Goal: Information Seeking & Learning: Check status

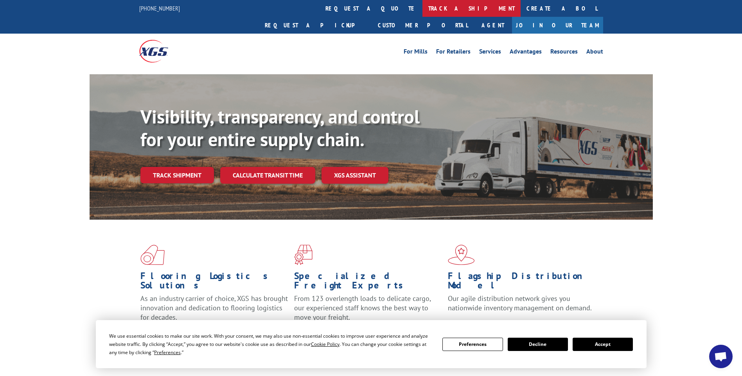
click at [422, 11] on link "track a shipment" at bounding box center [471, 8] width 98 height 17
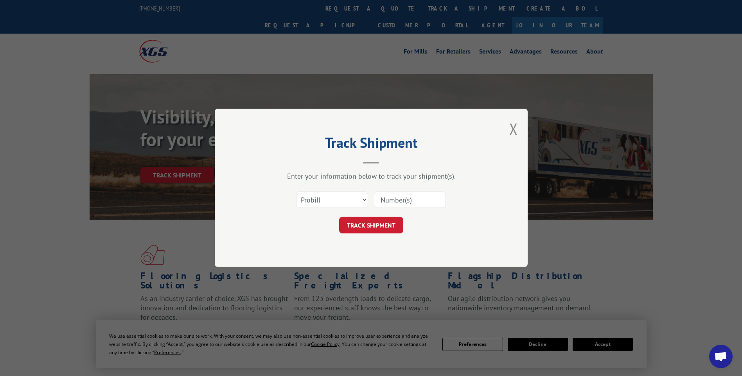
click at [407, 199] on input at bounding box center [410, 200] width 72 height 16
paste input "17014055"
type input "17014055"
click at [390, 227] on button "TRACK SHIPMENT" at bounding box center [371, 225] width 64 height 16
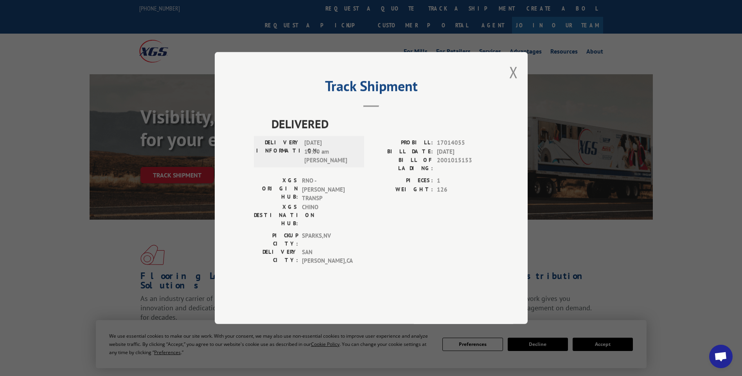
click at [509, 96] on div "Track Shipment DELIVERED DELIVERY INFORMATION: [DATE] 10:00 am [PERSON_NAME]: 1…" at bounding box center [371, 188] width 313 height 272
click at [511, 83] on button "Close modal" at bounding box center [513, 72] width 9 height 21
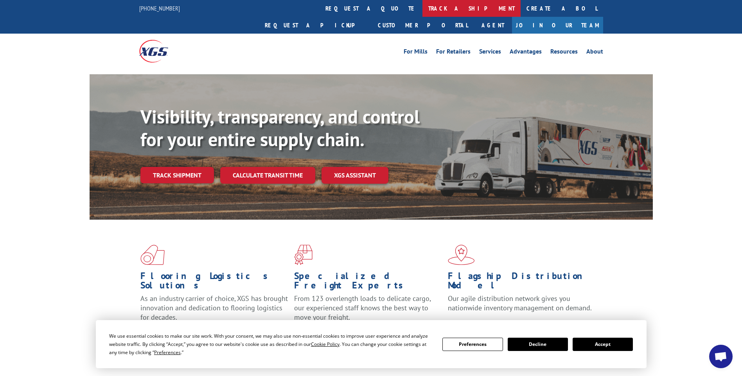
click at [422, 13] on link "track a shipment" at bounding box center [471, 8] width 98 height 17
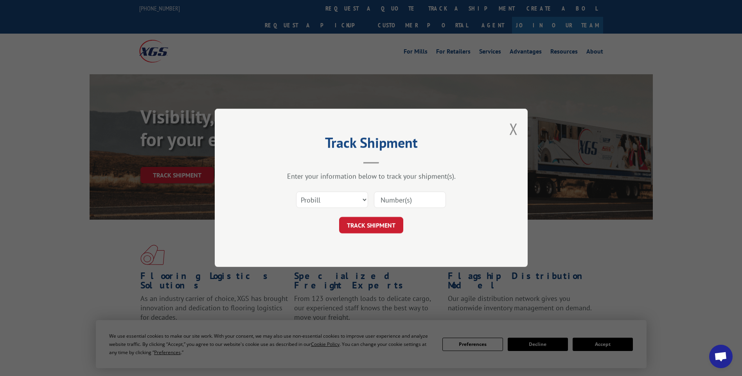
click at [399, 194] on input at bounding box center [410, 200] width 72 height 16
paste input "17014243"
type input "17014243"
click at [359, 217] on button "TRACK SHIPMENT" at bounding box center [371, 225] width 64 height 16
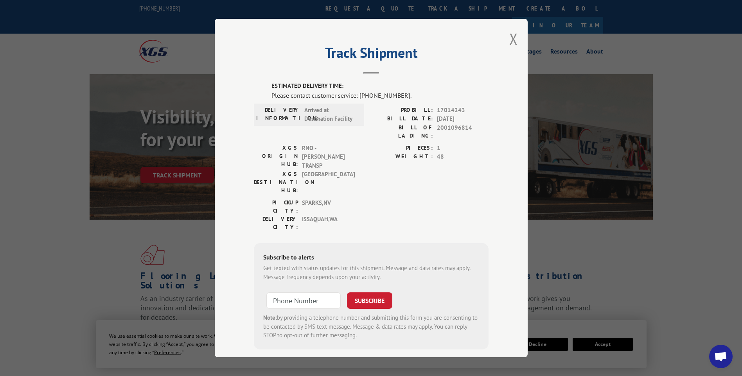
click at [506, 43] on div "Track Shipment ESTIMATED DELIVERY TIME: Please contact customer service: [PHONE…" at bounding box center [371, 188] width 313 height 339
click at [509, 39] on button "Close modal" at bounding box center [513, 39] width 9 height 21
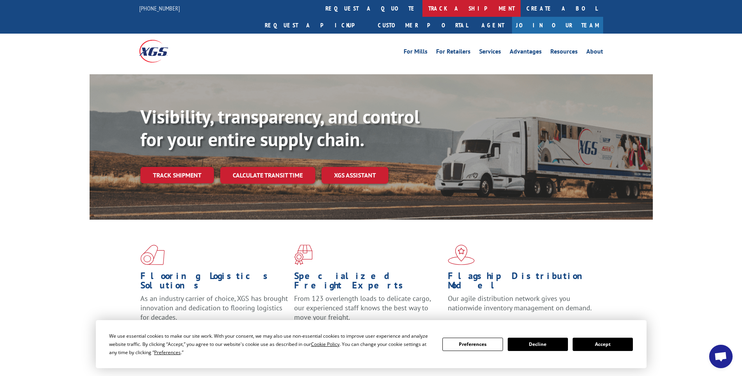
click at [422, 7] on link "track a shipment" at bounding box center [471, 8] width 98 height 17
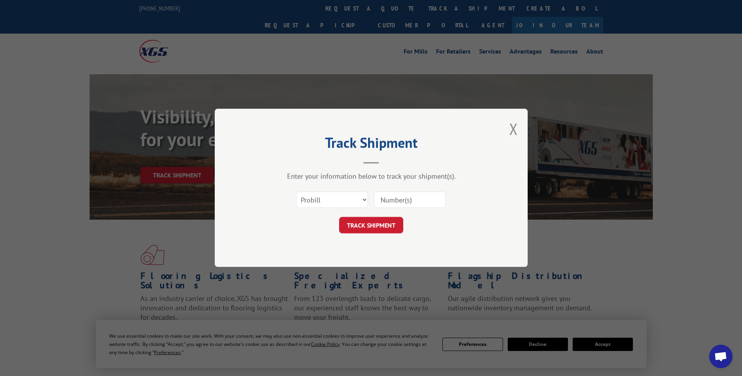
drag, startPoint x: 409, startPoint y: 194, endPoint x: 405, endPoint y: 197, distance: 5.3
click at [407, 195] on input at bounding box center [410, 200] width 72 height 16
paste input "17014245"
type input "17014245"
click at [380, 226] on button "TRACK SHIPMENT" at bounding box center [371, 225] width 64 height 16
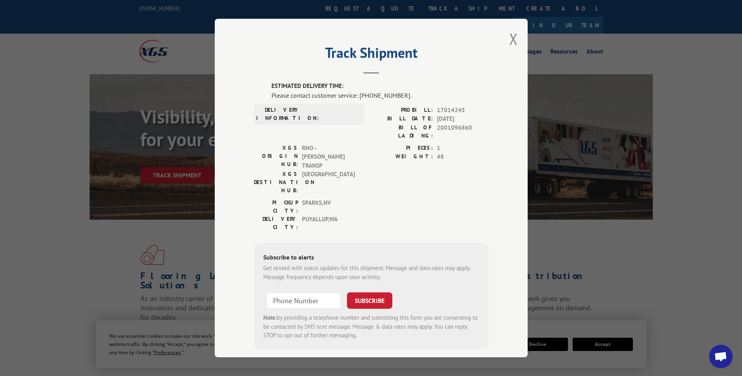
click at [504, 39] on div "Track Shipment ESTIMATED DELIVERY TIME: Please contact customer service: [PHONE…" at bounding box center [371, 188] width 313 height 339
click at [510, 41] on button "Close modal" at bounding box center [513, 39] width 9 height 21
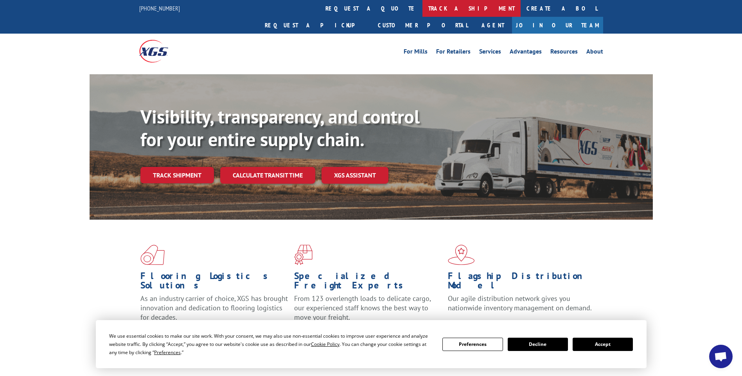
click at [422, 5] on link "track a shipment" at bounding box center [471, 8] width 98 height 17
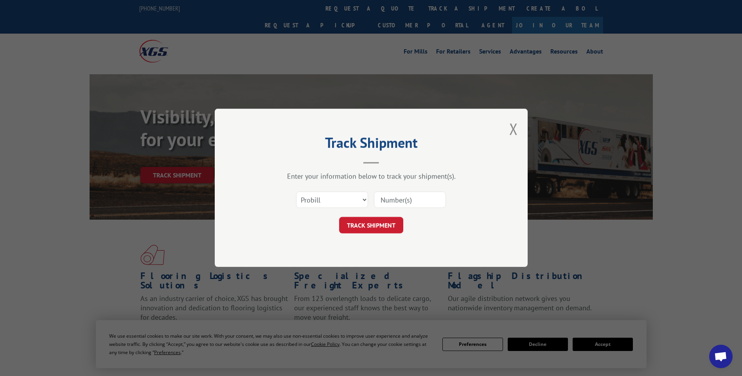
click at [385, 205] on input at bounding box center [410, 200] width 72 height 16
paste input "17014215"
type input "17014215"
click at [378, 227] on button "TRACK SHIPMENT" at bounding box center [371, 225] width 64 height 16
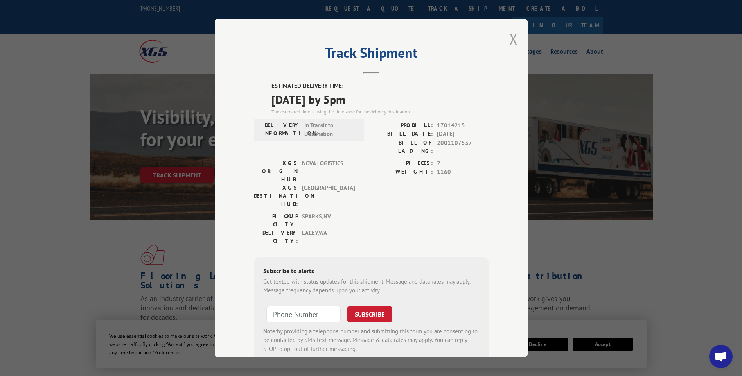
click at [514, 36] on button "Close modal" at bounding box center [513, 39] width 9 height 21
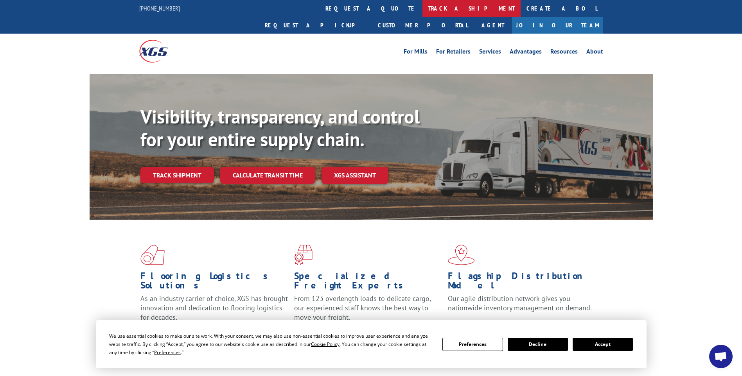
click at [422, 0] on link "track a shipment" at bounding box center [471, 8] width 98 height 17
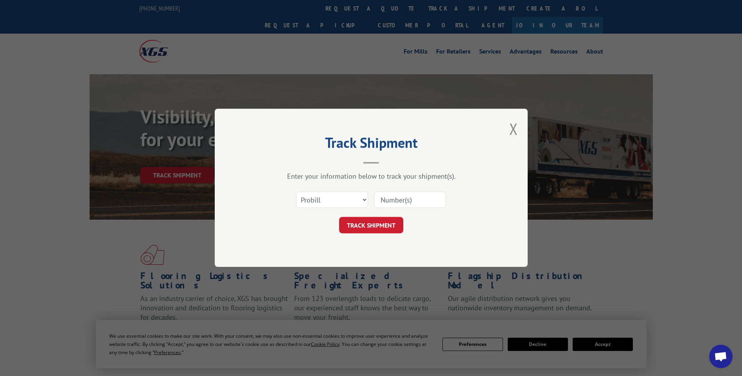
click at [400, 198] on input at bounding box center [410, 200] width 72 height 16
paste input "17014212"
type input "17014212"
click at [376, 225] on button "TRACK SHIPMENT" at bounding box center [371, 225] width 64 height 16
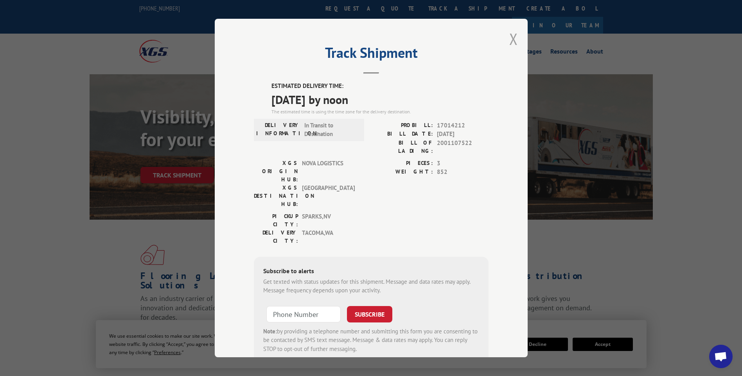
click at [512, 41] on button "Close modal" at bounding box center [513, 39] width 9 height 21
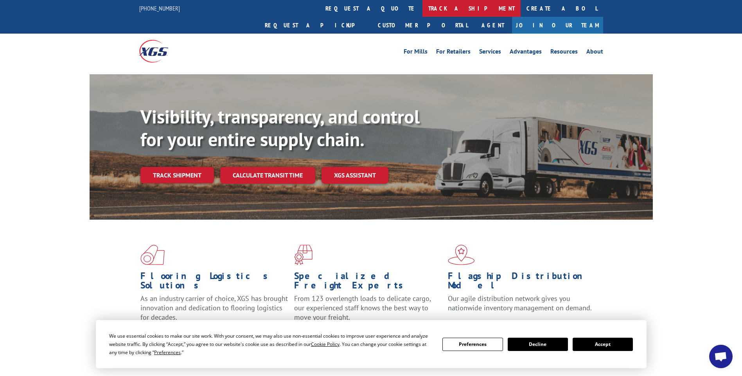
click at [422, 13] on link "track a shipment" at bounding box center [471, 8] width 98 height 17
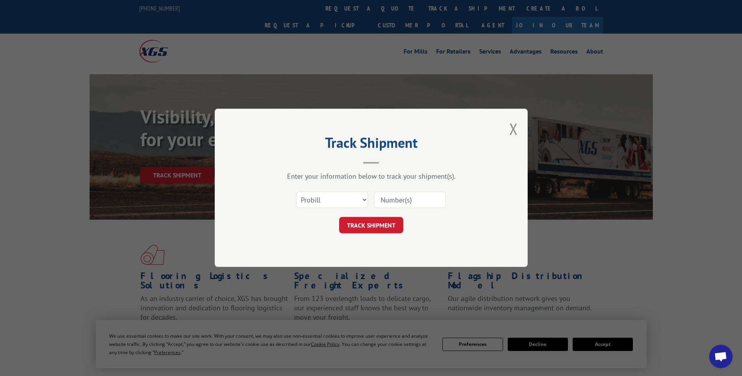
click at [402, 199] on input at bounding box center [410, 200] width 72 height 16
paste input "17014214"
type input "17014214"
click at [382, 234] on div "Track Shipment Enter your information below to track your shipment(s). Select c…" at bounding box center [371, 188] width 313 height 158
click at [378, 228] on button "TRACK SHIPMENT" at bounding box center [371, 225] width 64 height 16
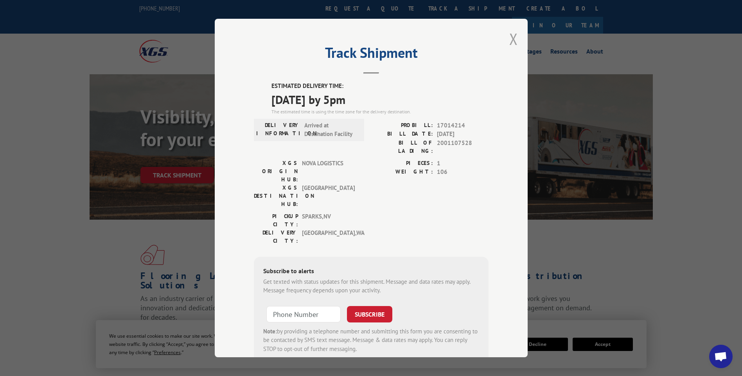
click at [509, 41] on button "Close modal" at bounding box center [513, 39] width 9 height 21
